Goal: Information Seeking & Learning: Learn about a topic

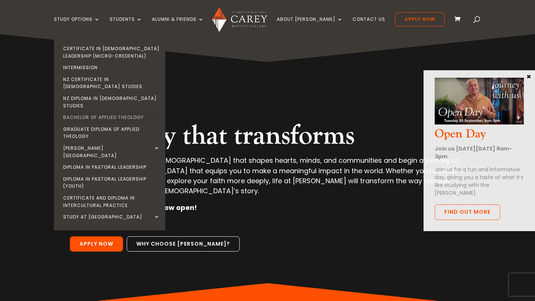
click at [102, 111] on link "Bachelor of Applied Theology" at bounding box center [111, 117] width 111 height 12
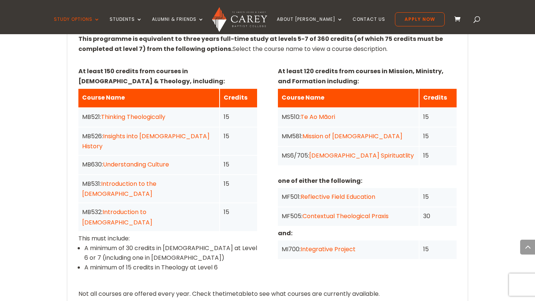
scroll to position [580, 0]
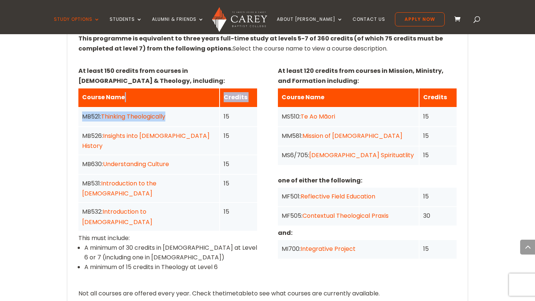
drag, startPoint x: 212, startPoint y: 102, endPoint x: 80, endPoint y: 92, distance: 132.3
click at [80, 92] on div "Course Name Credits MB521: Thinking Theologically 15 MB526: Insights into Churc…" at bounding box center [167, 159] width 179 height 142
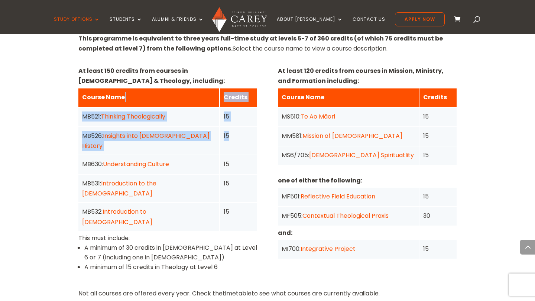
drag, startPoint x: 245, startPoint y: 126, endPoint x: 85, endPoint y: 96, distance: 163.3
click at [85, 94] on div "Course Name Credits MB521: Thinking Theologically 15 MB526: Insights into Churc…" at bounding box center [167, 159] width 179 height 142
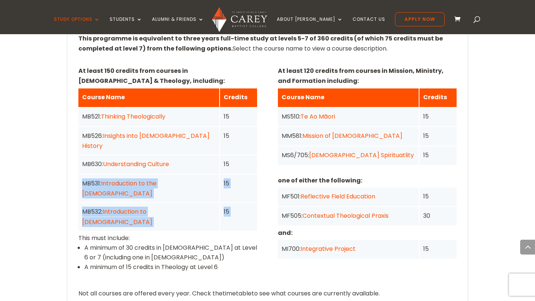
drag, startPoint x: 78, startPoint y: 160, endPoint x: 232, endPoint y: 195, distance: 157.7
click at [232, 195] on div "At least 150 credits from courses in Bible & Theology, including: Course Name C…" at bounding box center [167, 172] width 179 height 212
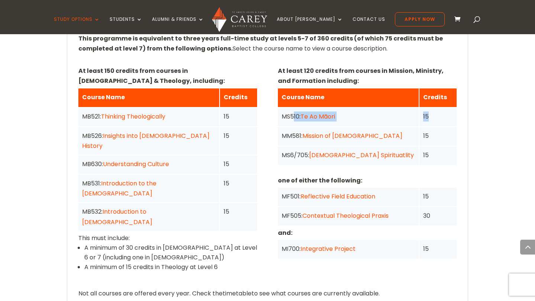
drag, startPoint x: 443, startPoint y: 106, endPoint x: 293, endPoint y: 104, distance: 150.1
click at [0, 0] on div "MS510: Te Ao Māori 15" at bounding box center [0, 0] width 0 height 0
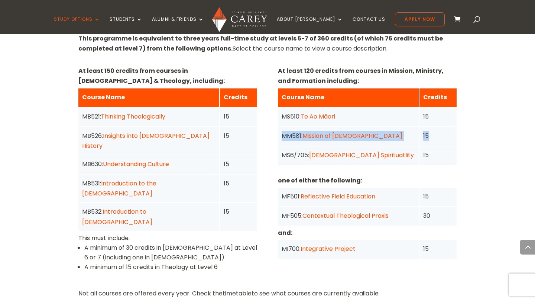
drag, startPoint x: 448, startPoint y: 129, endPoint x: 270, endPoint y: 120, distance: 177.8
click at [270, 120] on div "At least 150 credits from courses in Bible & Theology, including: Course Name C…" at bounding box center [267, 171] width 378 height 213
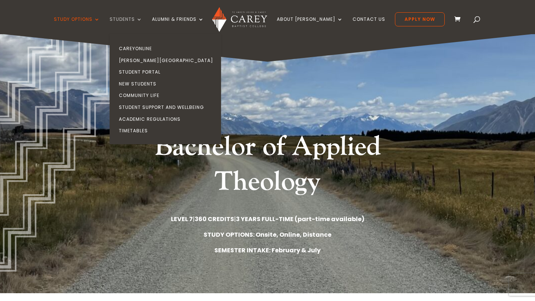
scroll to position [0, 0]
click at [138, 44] on link "CareyOnline" at bounding box center [166, 49] width 111 height 12
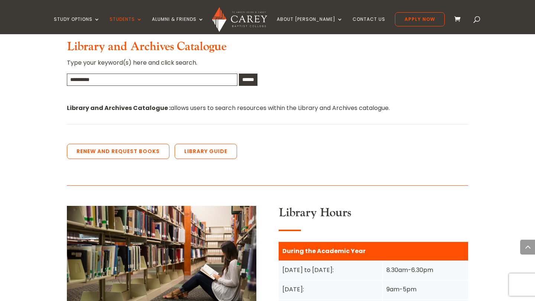
scroll to position [584, 0]
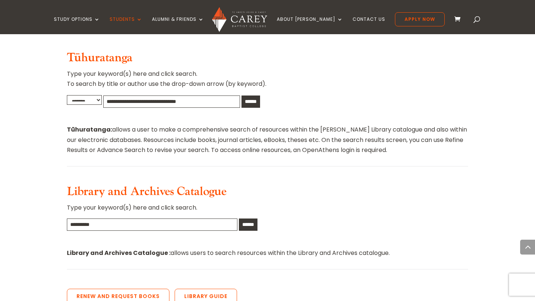
scroll to position [458, 0]
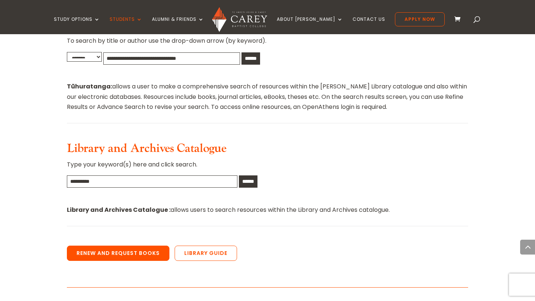
click at [156, 246] on link "Renew and Request Books" at bounding box center [118, 254] width 103 height 16
